Goal: Information Seeking & Learning: Check status

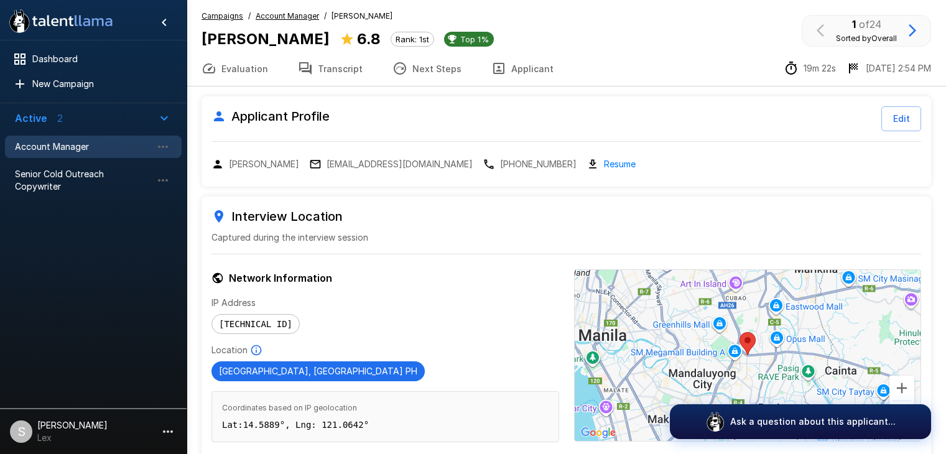
scroll to position [54, 0]
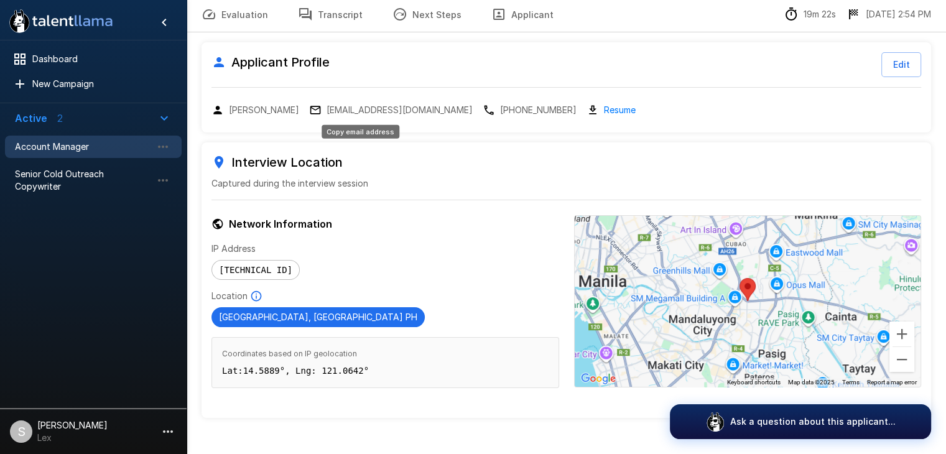
click at [363, 112] on p "[EMAIL_ADDRESS][DOMAIN_NAME]" at bounding box center [400, 110] width 146 height 12
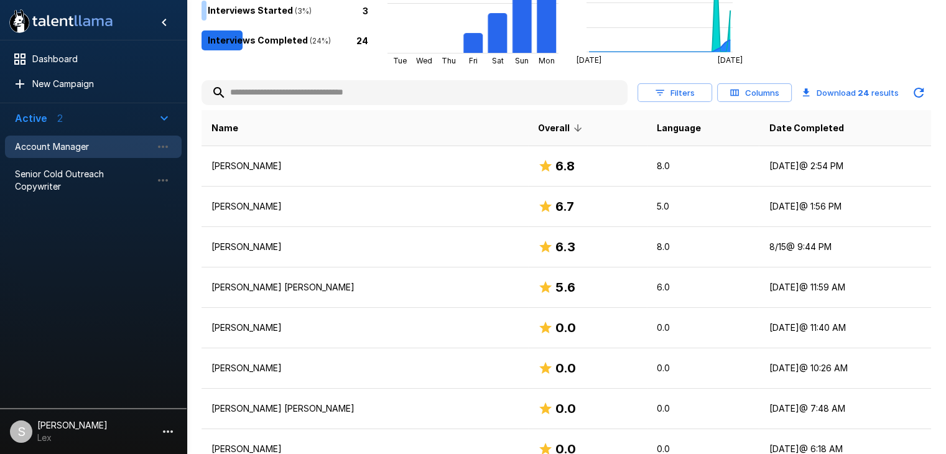
scroll to position [197, 0]
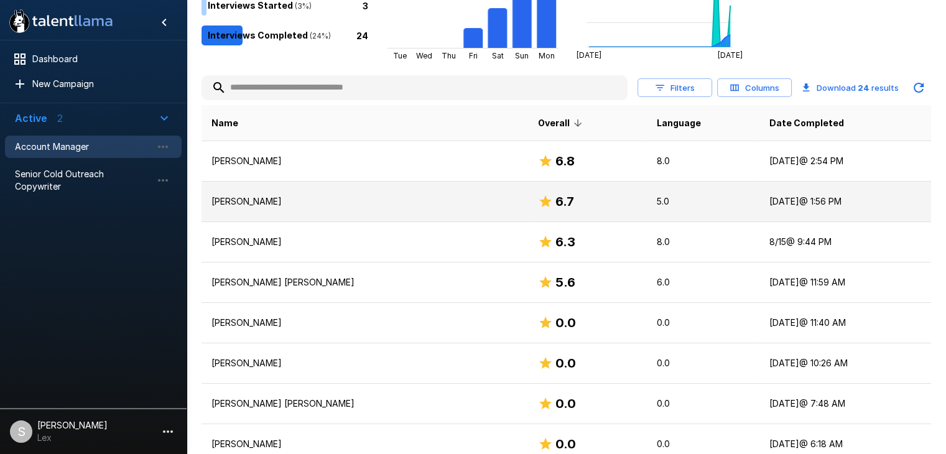
click at [251, 202] on p "[PERSON_NAME]" at bounding box center [365, 201] width 307 height 12
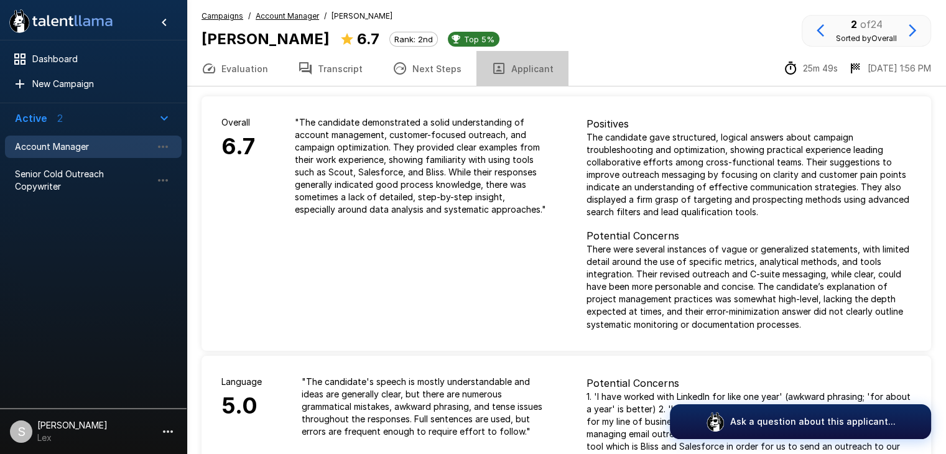
click at [515, 68] on button "Applicant" at bounding box center [523, 68] width 92 height 35
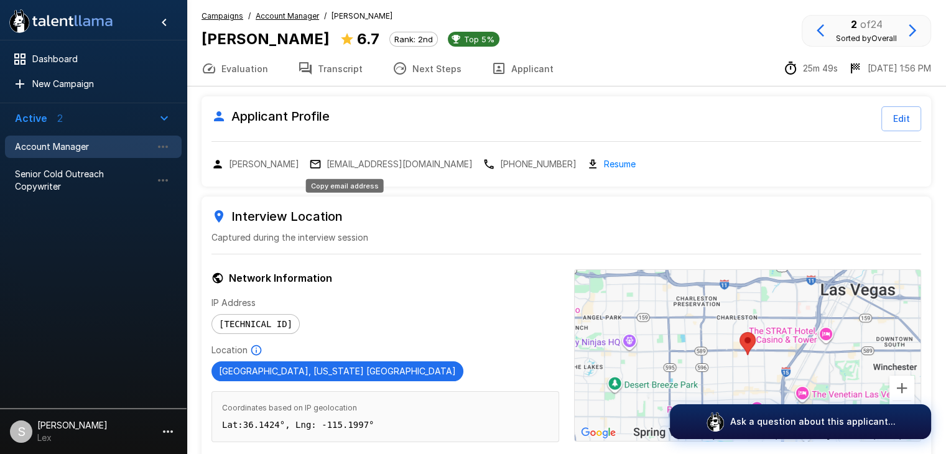
click at [350, 161] on p "[EMAIL_ADDRESS][DOMAIN_NAME]" at bounding box center [400, 164] width 146 height 12
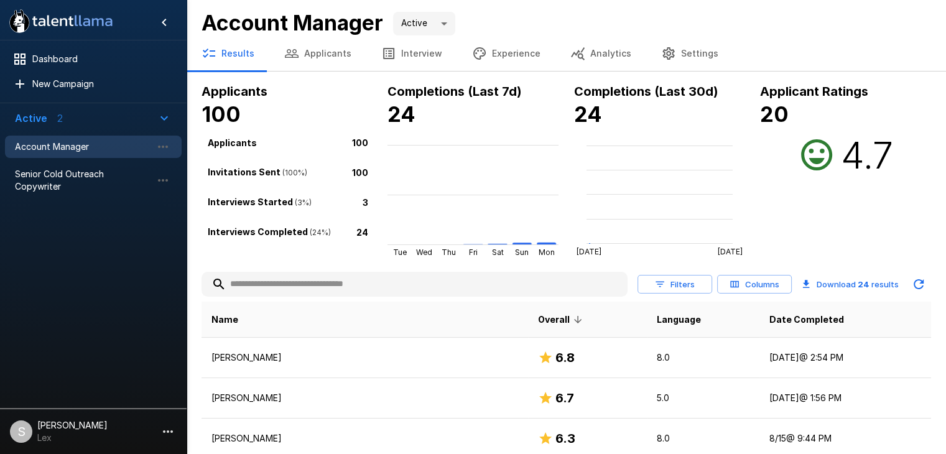
scroll to position [197, 0]
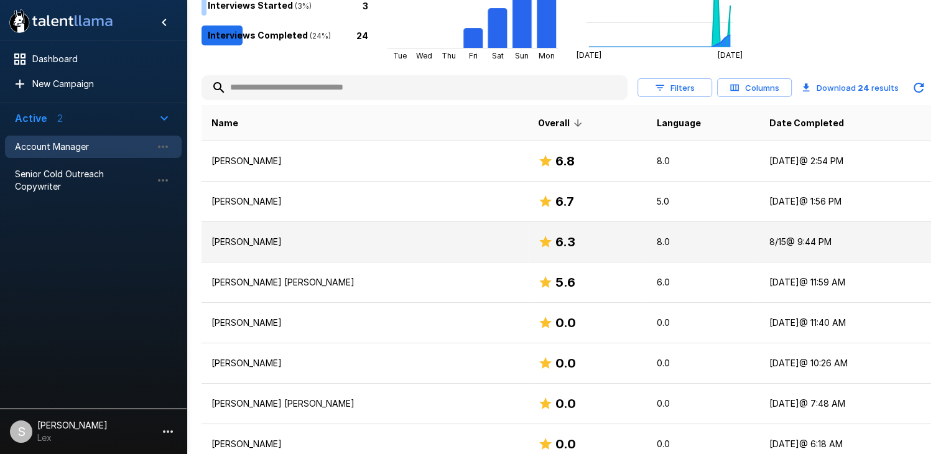
click at [239, 243] on p "[PERSON_NAME]" at bounding box center [365, 242] width 307 height 12
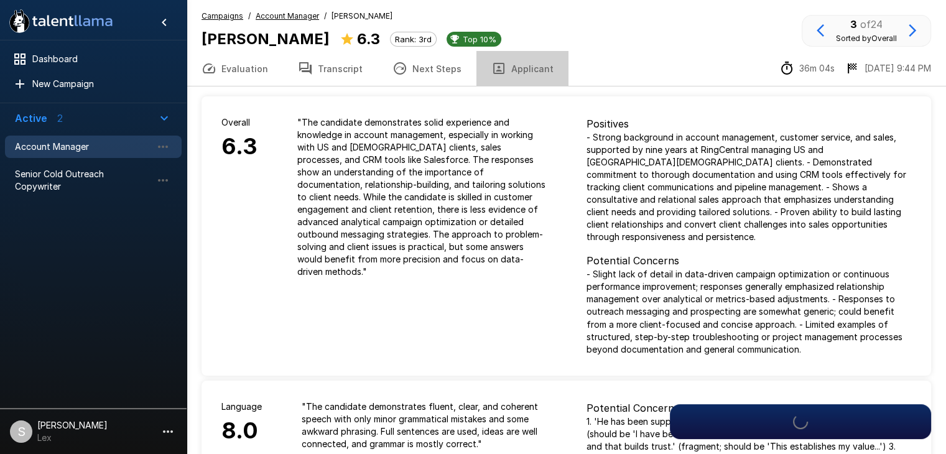
click at [517, 68] on button "Applicant" at bounding box center [523, 68] width 92 height 35
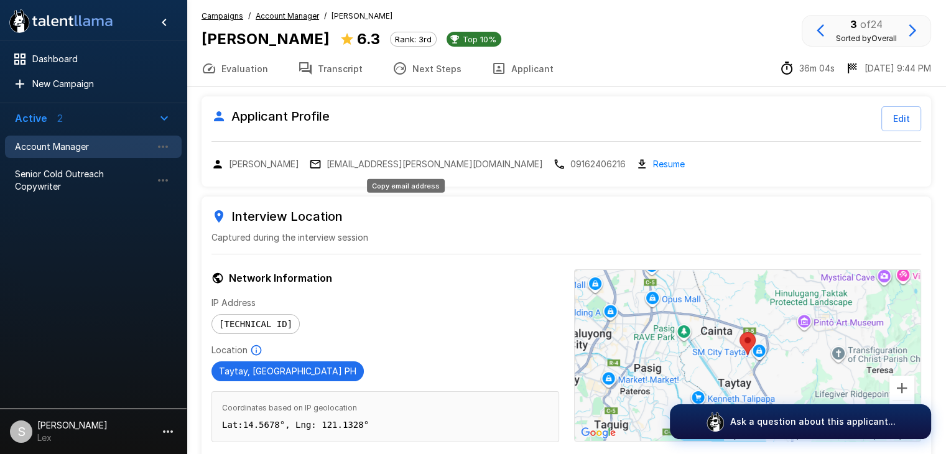
click at [363, 162] on p "[EMAIL_ADDRESS][PERSON_NAME][DOMAIN_NAME]" at bounding box center [435, 164] width 217 height 12
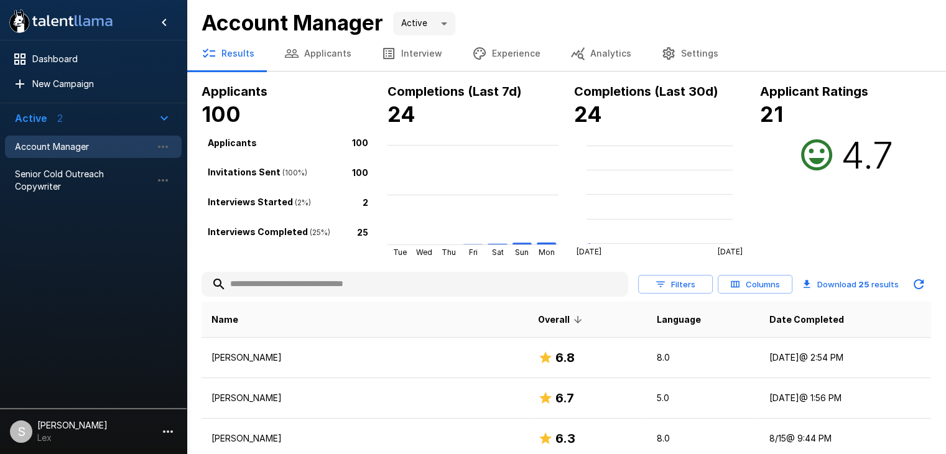
scroll to position [197, 0]
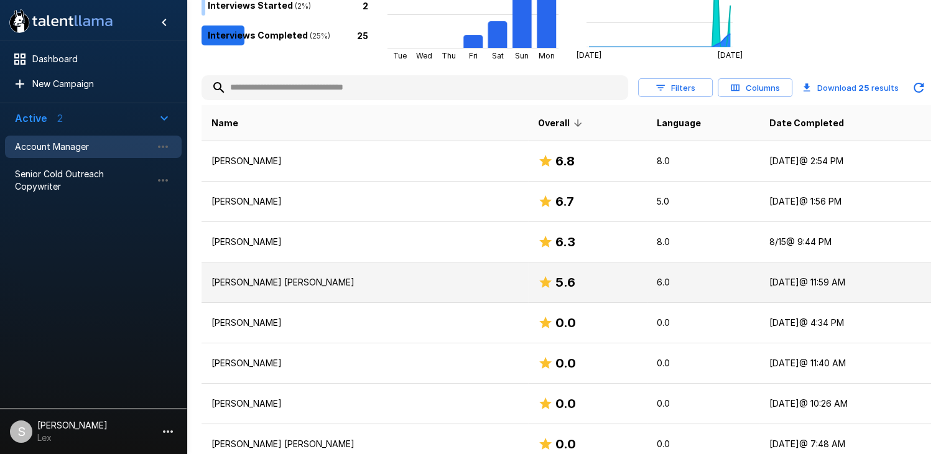
click at [259, 279] on p "[PERSON_NAME] [PERSON_NAME]" at bounding box center [365, 282] width 307 height 12
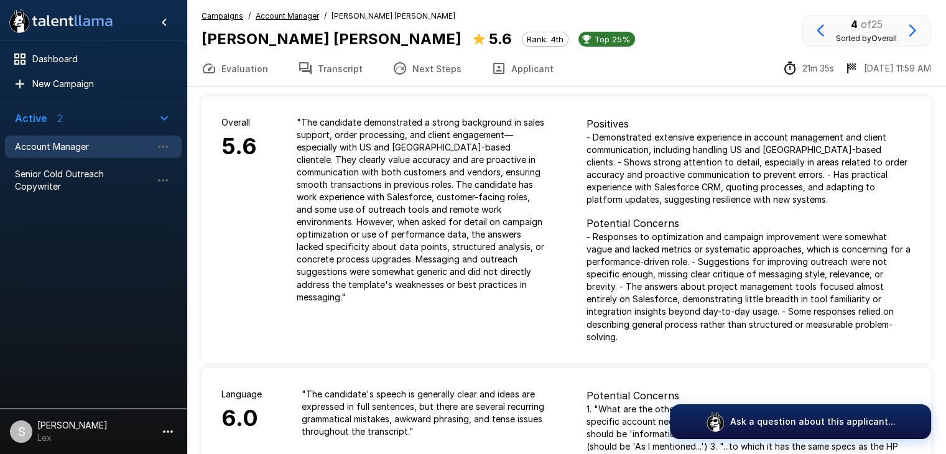
click at [510, 68] on button "Applicant" at bounding box center [523, 68] width 92 height 35
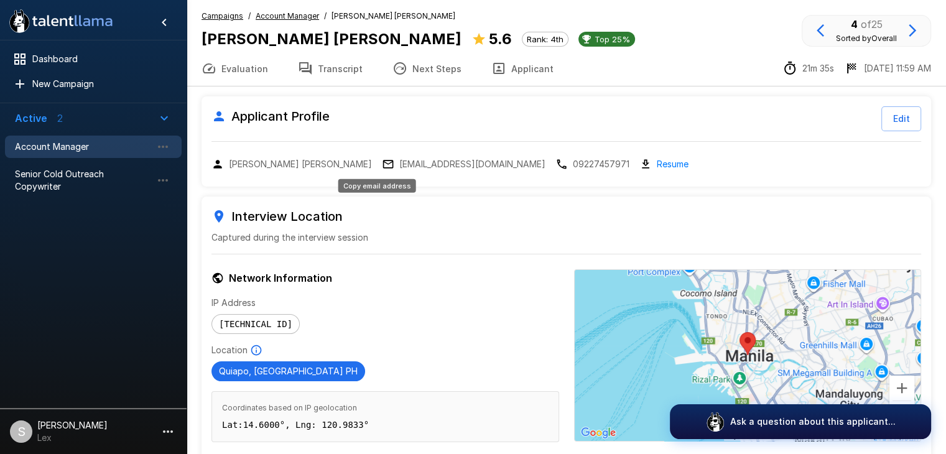
click at [399, 165] on p "[EMAIL_ADDRESS][DOMAIN_NAME]" at bounding box center [472, 164] width 146 height 12
click at [45, 63] on span "Dashboard" at bounding box center [101, 59] width 139 height 12
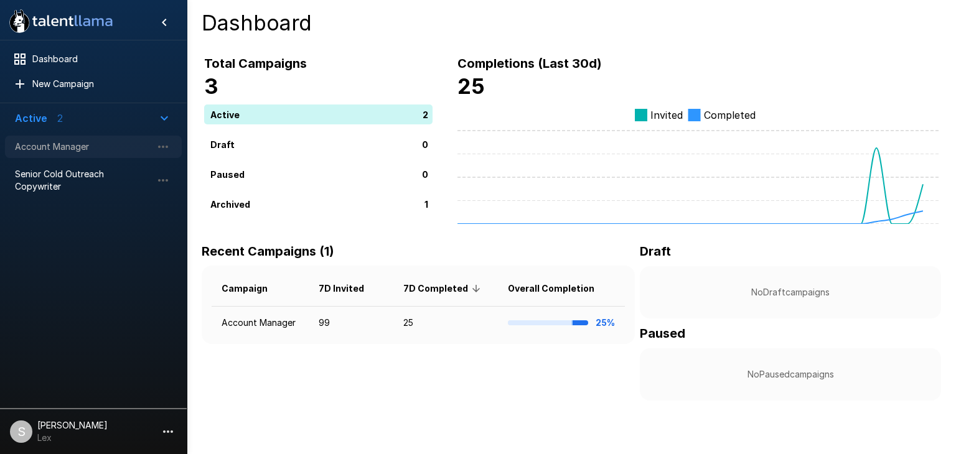
click at [56, 142] on span "Account Manager" at bounding box center [83, 147] width 137 height 12
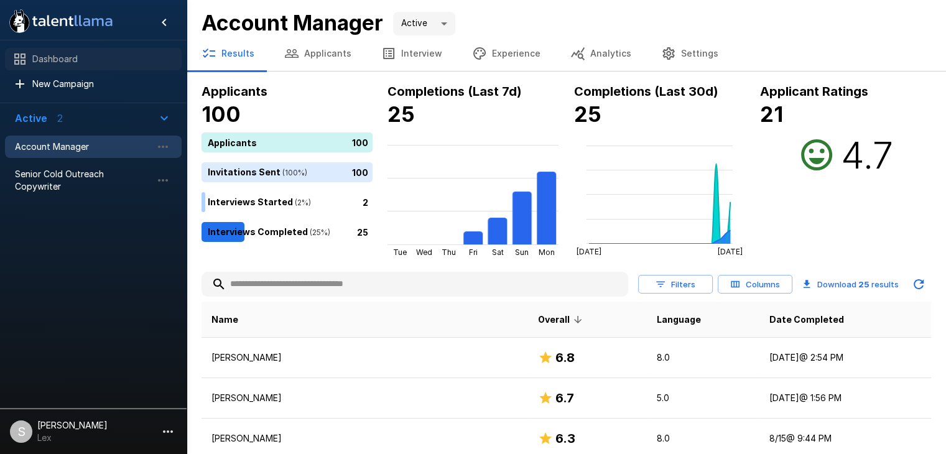
click at [50, 60] on span "Dashboard" at bounding box center [101, 59] width 139 height 12
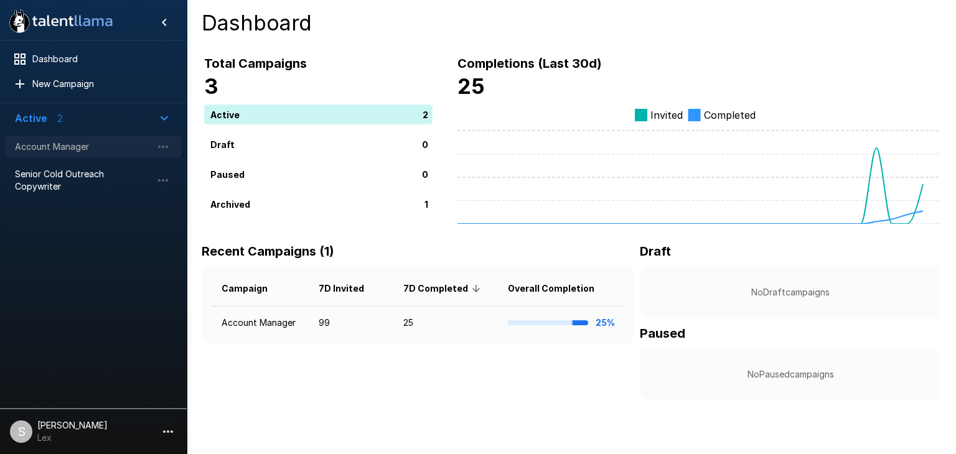
click at [47, 144] on span "Account Manager" at bounding box center [83, 147] width 137 height 12
